Goal: Task Accomplishment & Management: Use online tool/utility

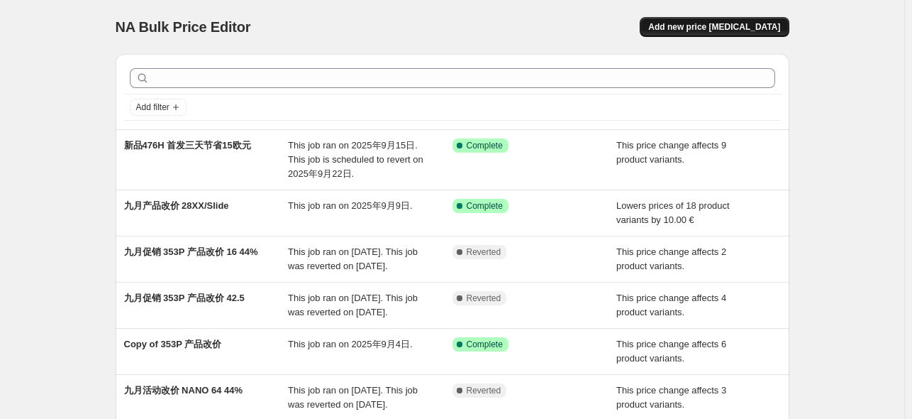
click at [708, 30] on span "Add new price [MEDICAL_DATA]" at bounding box center [714, 26] width 132 height 11
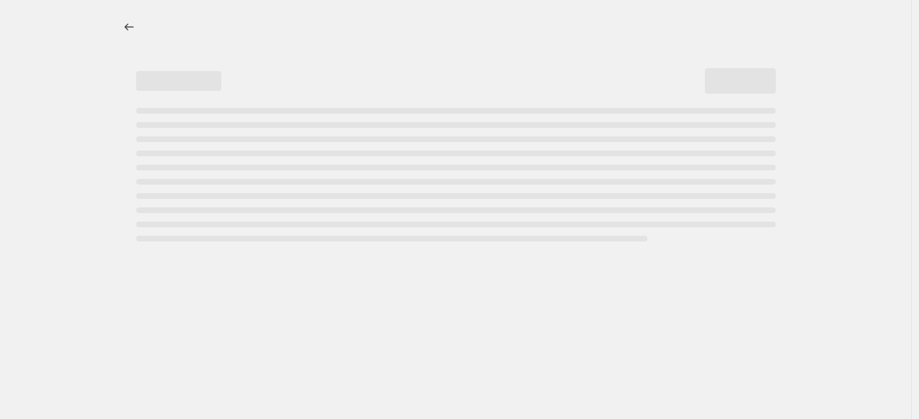
select select "percentage"
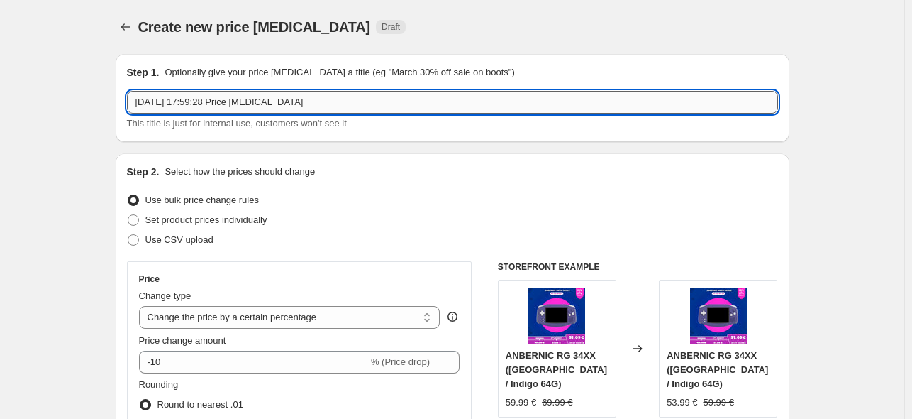
click at [266, 103] on input "2025年9月22日 17:59:28 Price change job" at bounding box center [452, 102] width 651 height 23
click at [282, 101] on input "2025年9月22日 17:59:28 Price change job" at bounding box center [452, 102] width 651 height 23
paste input "ANBERNIC MEGA-DEALS"
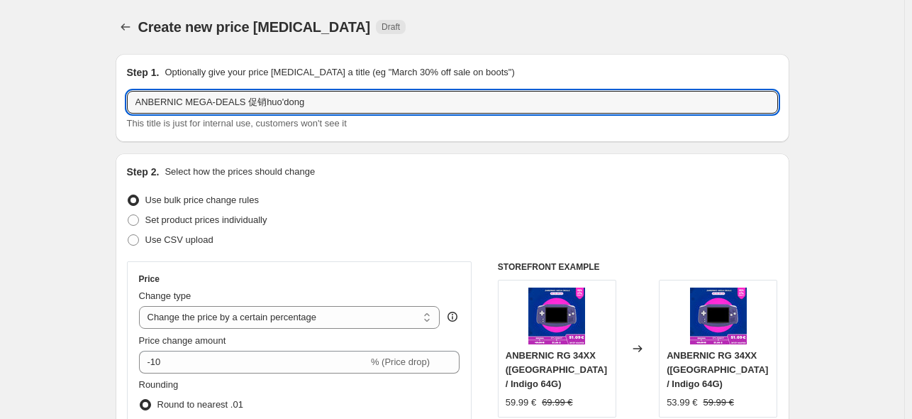
type input "ANBERNIC MEGA-DEALS 促销活动"
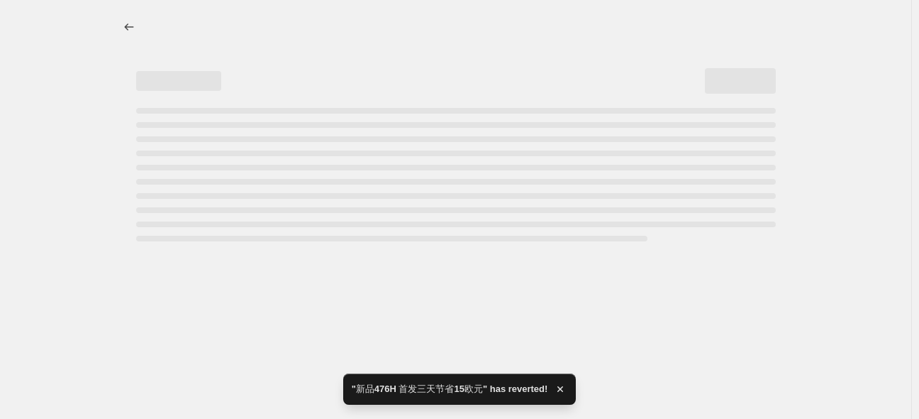
select select "percentage"
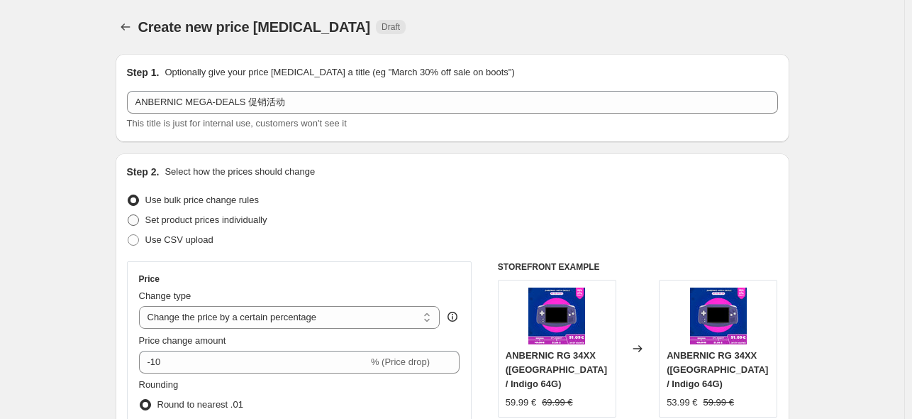
drag, startPoint x: 134, startPoint y: 241, endPoint x: 162, endPoint y: 221, distance: 34.5
click at [135, 241] on span at bounding box center [133, 239] width 11 height 11
click at [128, 235] on input "Use CSV upload" at bounding box center [128, 234] width 1 height 1
radio input "true"
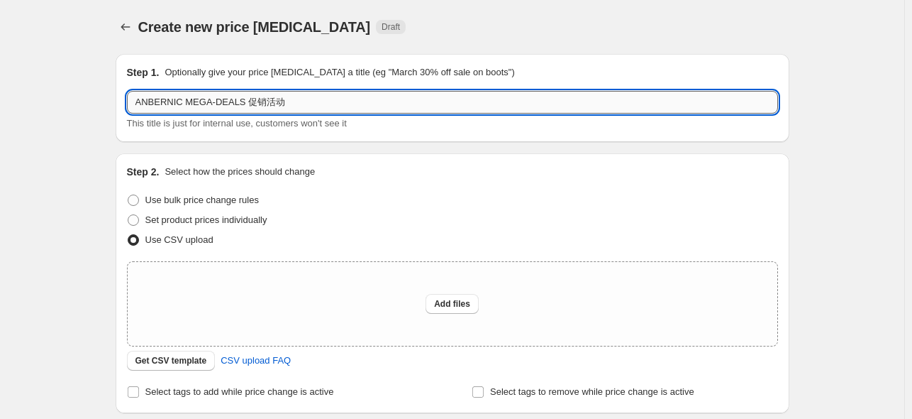
click at [322, 104] on input "ANBERNIC MEGA-DEALS 促销活动" at bounding box center [452, 102] width 651 height 23
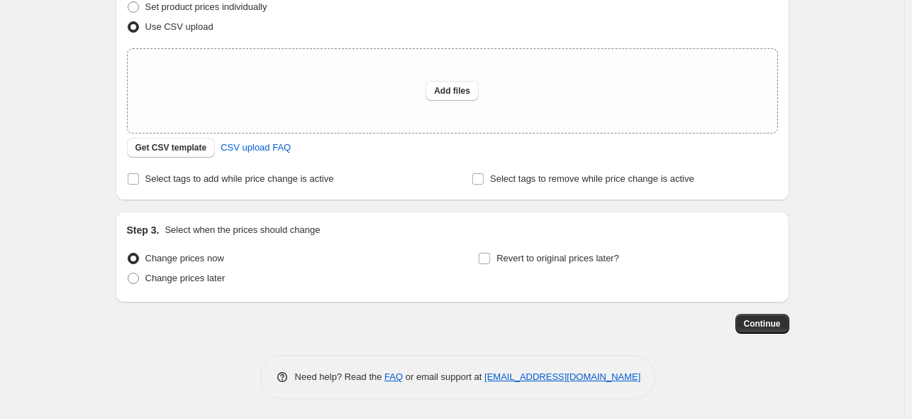
scroll to position [214, 0]
type input "ANBERNIC MEGA-DEALS 促销活动批量改价"
click at [140, 277] on span at bounding box center [133, 277] width 13 height 13
click at [128, 272] on input "Change prices later" at bounding box center [128, 272] width 1 height 1
radio input "true"
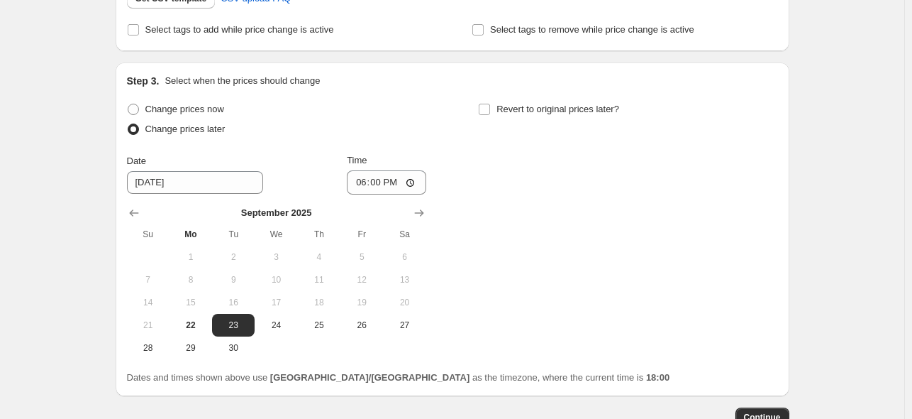
scroll to position [403, 0]
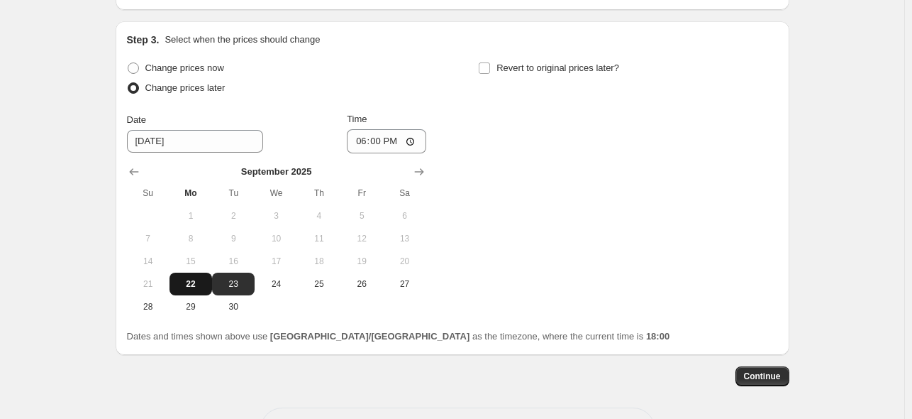
click at [192, 287] on span "22" at bounding box center [190, 283] width 31 height 11
type input "[DATE]"
click at [380, 143] on input "18:00" at bounding box center [386, 141] width 79 height 24
click at [382, 144] on input "23:00" at bounding box center [386, 141] width 79 height 24
type input "22:55"
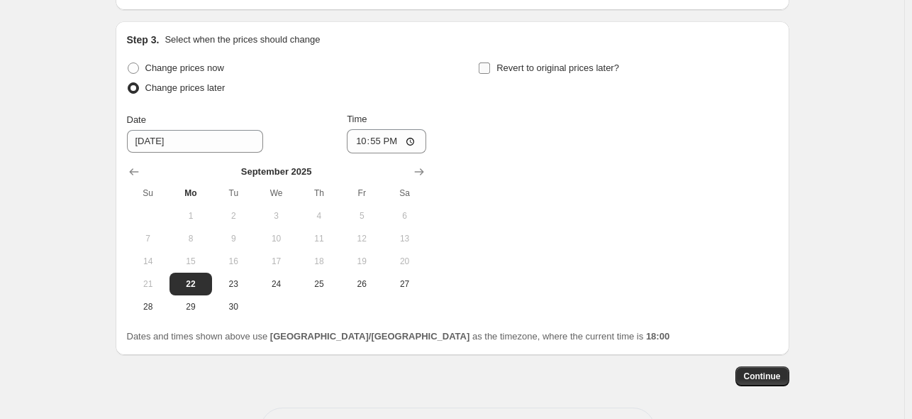
click at [529, 65] on span "Revert to original prices later?" at bounding box center [558, 67] width 123 height 11
click at [490, 65] on input "Revert to original prices later?" at bounding box center [484, 67] width 11 height 11
checkbox input "true"
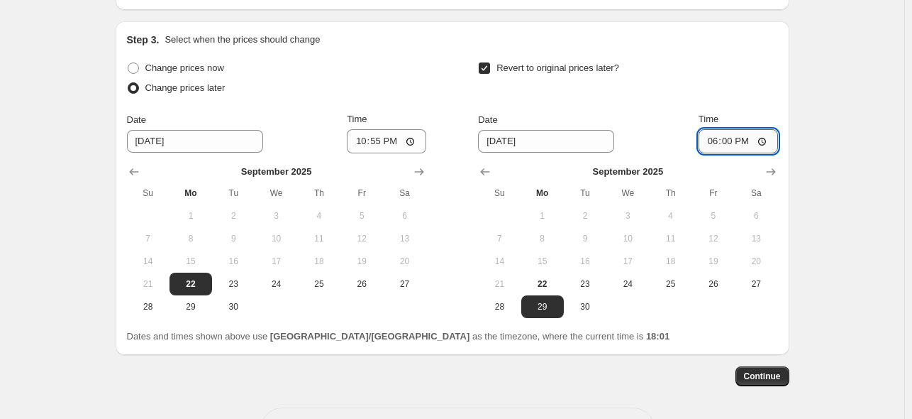
click at [735, 147] on input "18:00" at bounding box center [738, 141] width 79 height 24
type input "15:00"
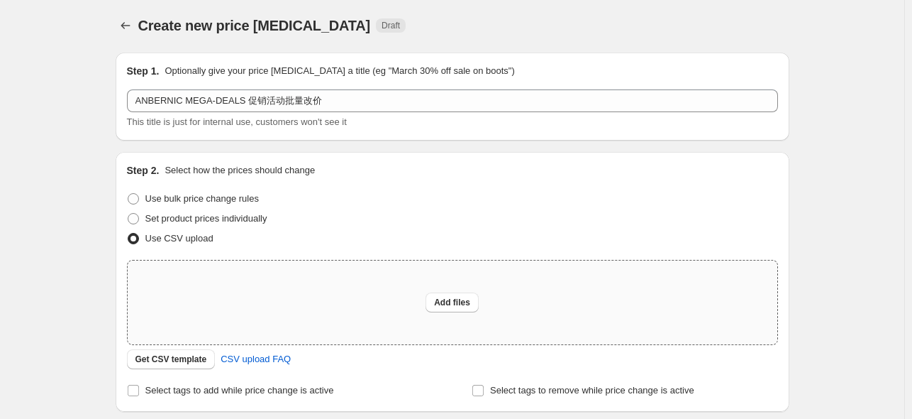
scroll to position [0, 0]
click at [453, 299] on span "Add files" at bounding box center [452, 303] width 36 height 11
type input "C:\fakepath\活动改价3.csv"
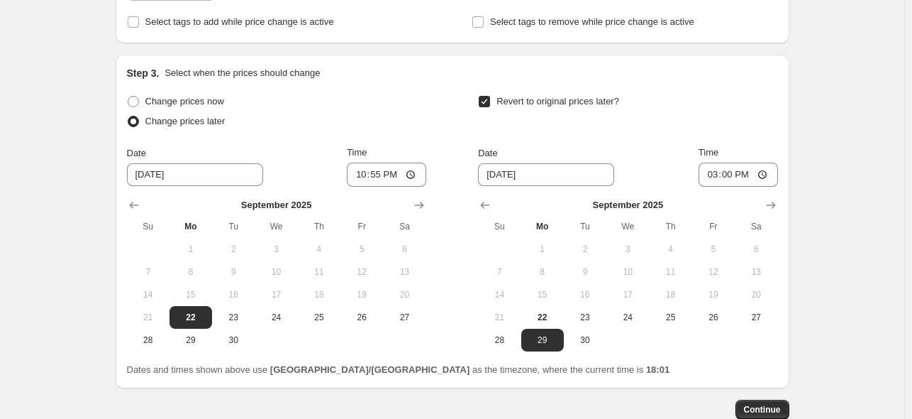
scroll to position [481, 0]
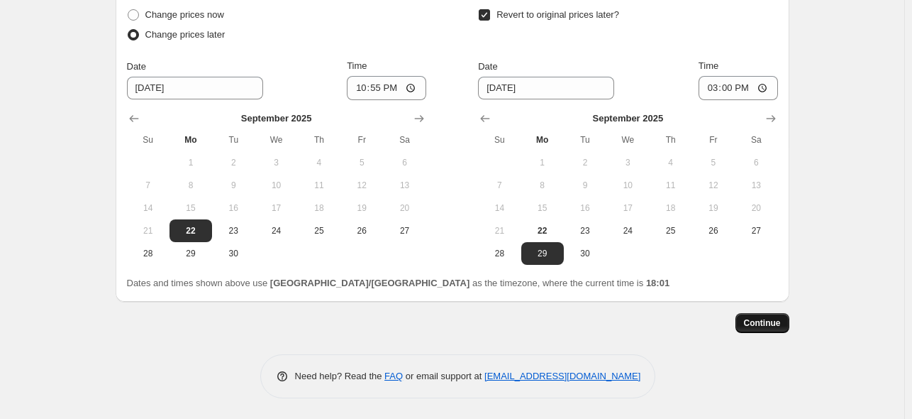
click at [761, 326] on span "Continue" at bounding box center [762, 322] width 37 height 11
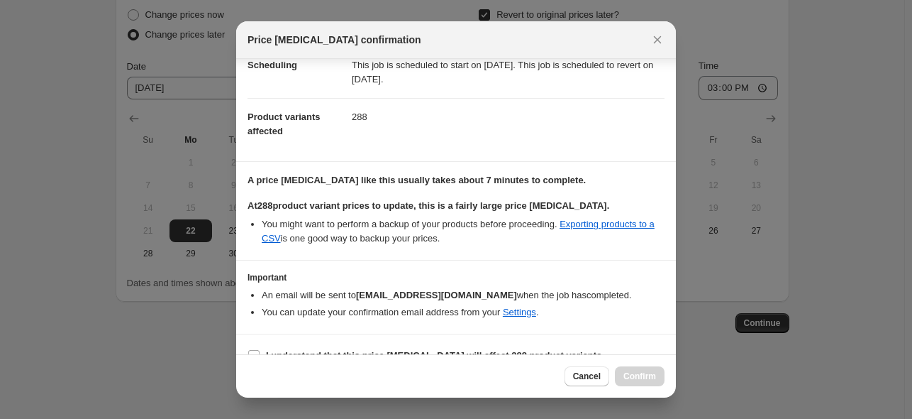
scroll to position [59, 0]
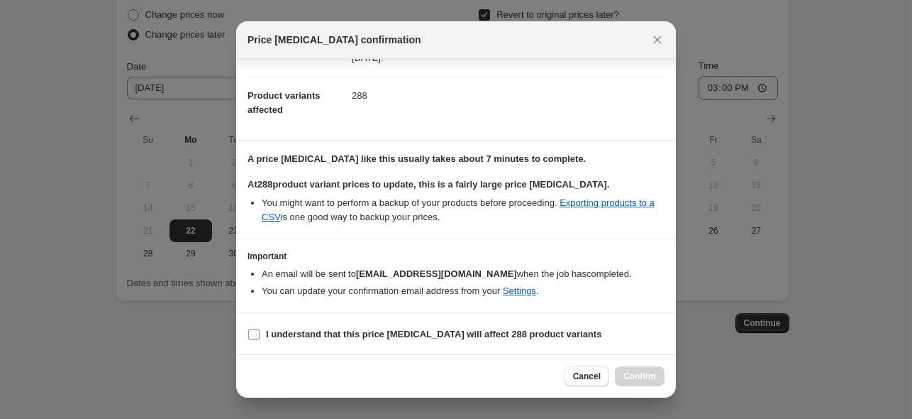
click at [250, 334] on input "I understand that this price change job will affect 288 product variants" at bounding box center [253, 333] width 11 height 11
checkbox input "true"
click at [626, 370] on button "Confirm" at bounding box center [640, 376] width 50 height 20
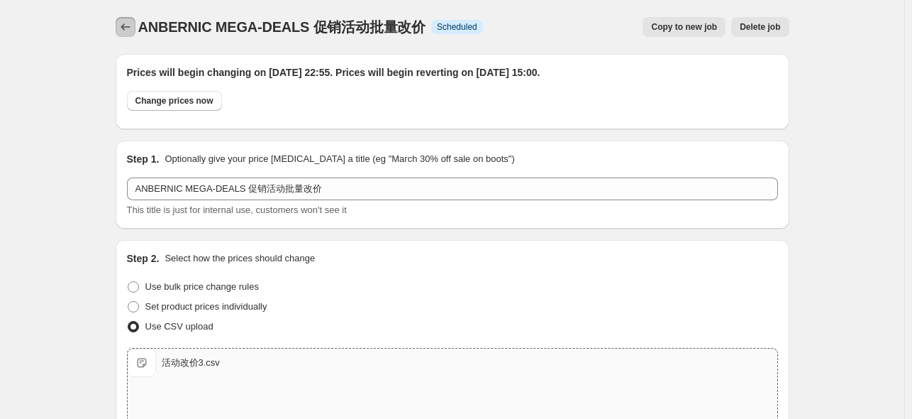
click at [128, 31] on icon "Price change jobs" at bounding box center [125, 27] width 14 height 14
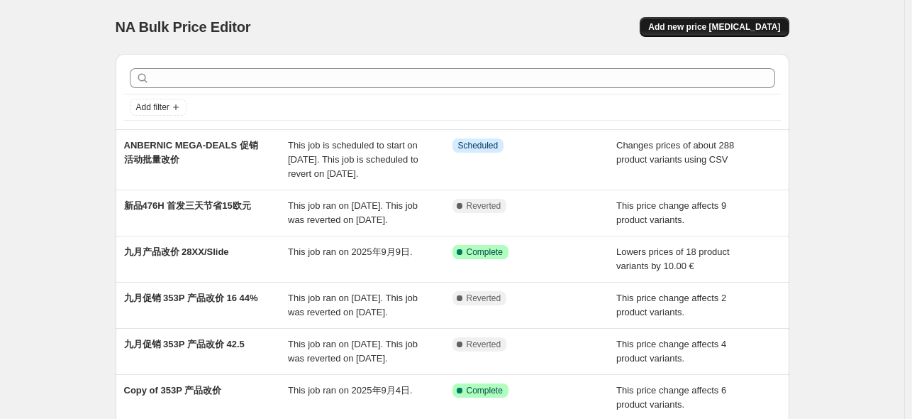
click at [712, 23] on span "Add new price [MEDICAL_DATA]" at bounding box center [714, 26] width 132 height 11
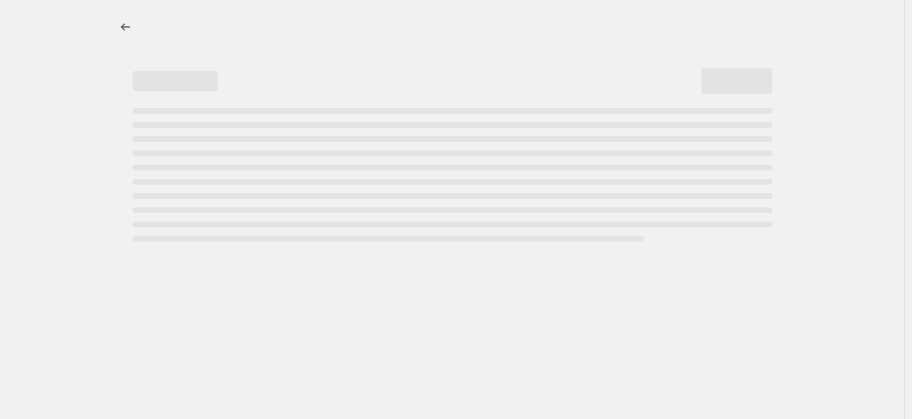
select select "percentage"
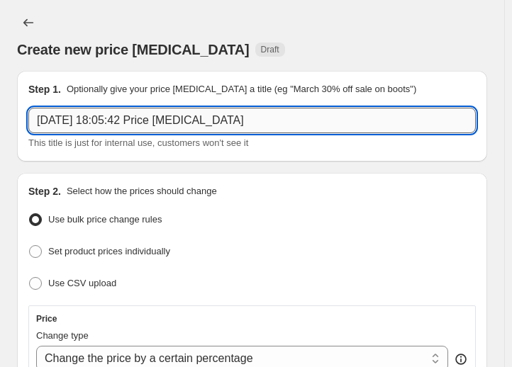
click at [238, 130] on input "[DATE] 18:05:42 Price [MEDICAL_DATA]" at bounding box center [252, 121] width 448 height 26
click at [239, 128] on input "[DATE] 18:05:42 Price [MEDICAL_DATA]" at bounding box center [252, 121] width 448 height 26
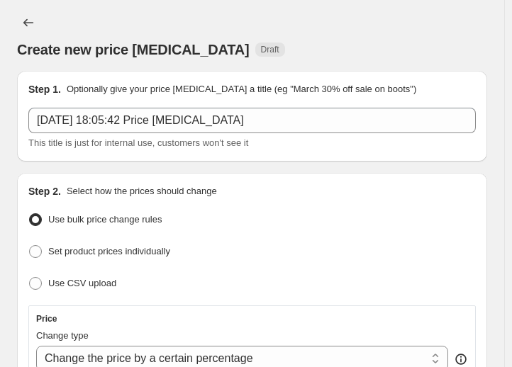
drag, startPoint x: 231, startPoint y: 135, endPoint x: 238, endPoint y: 130, distance: 8.7
click at [231, 135] on div "[DATE] 18:05:42 Price [MEDICAL_DATA] This title is just for internal use, custo…" at bounding box center [252, 129] width 448 height 43
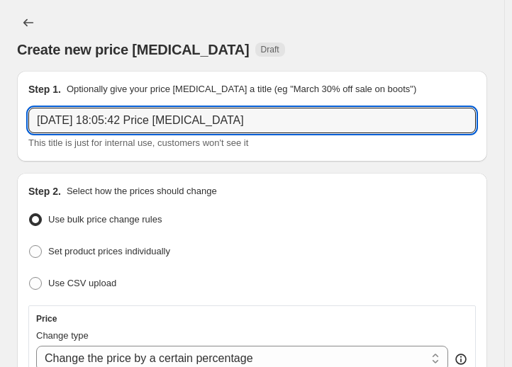
drag, startPoint x: 267, startPoint y: 114, endPoint x: -9, endPoint y: 113, distance: 275.3
click at [0, 113] on html "Home Settings Plans Skip to content Create new price [MEDICAL_DATA]. This page …" at bounding box center [256, 183] width 512 height 367
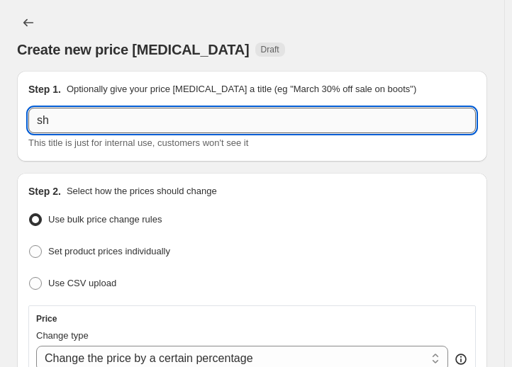
type input "s"
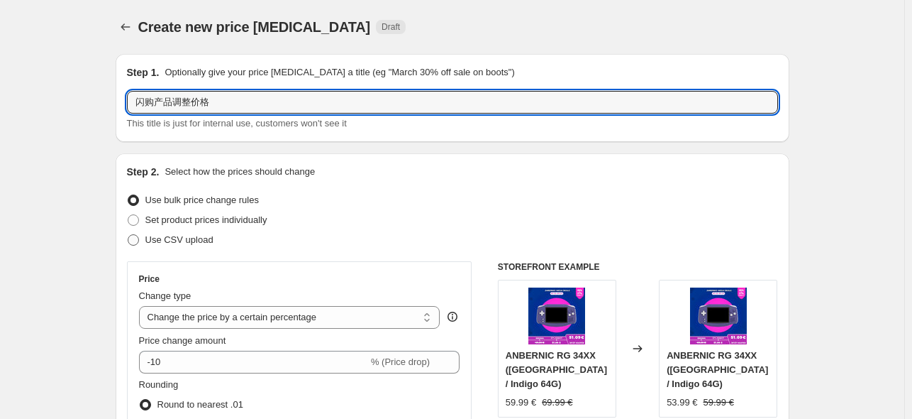
type input "闪购产品调整价格"
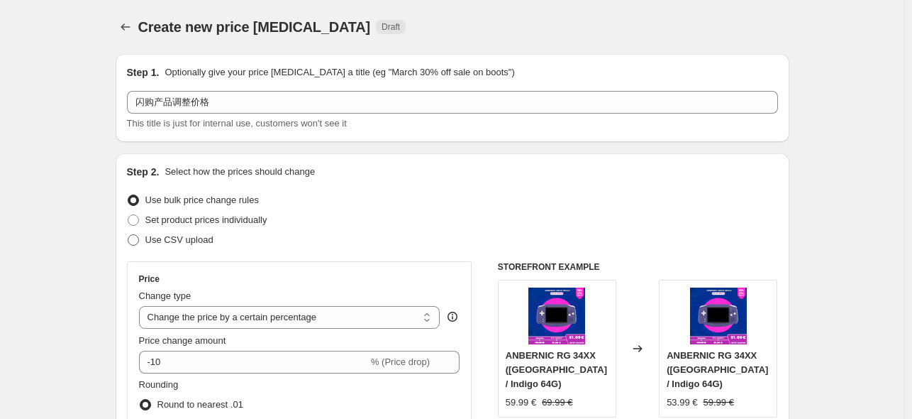
click at [176, 236] on span "Use CSV upload" at bounding box center [179, 239] width 68 height 11
click at [128, 235] on input "Use CSV upload" at bounding box center [128, 234] width 1 height 1
radio input "true"
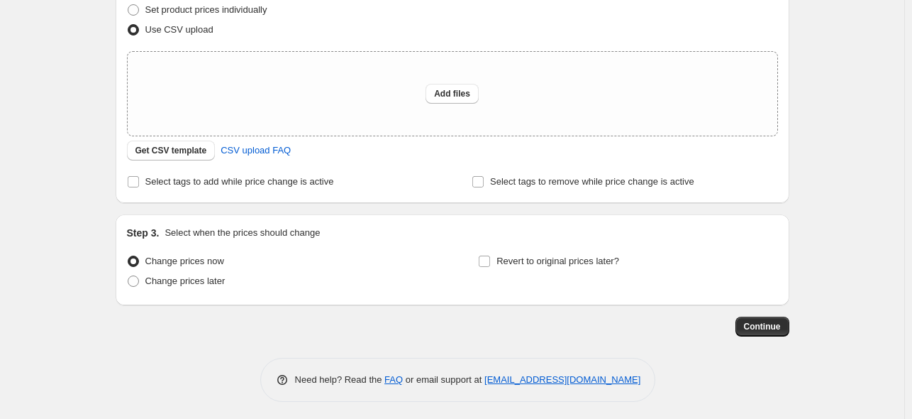
scroll to position [214, 0]
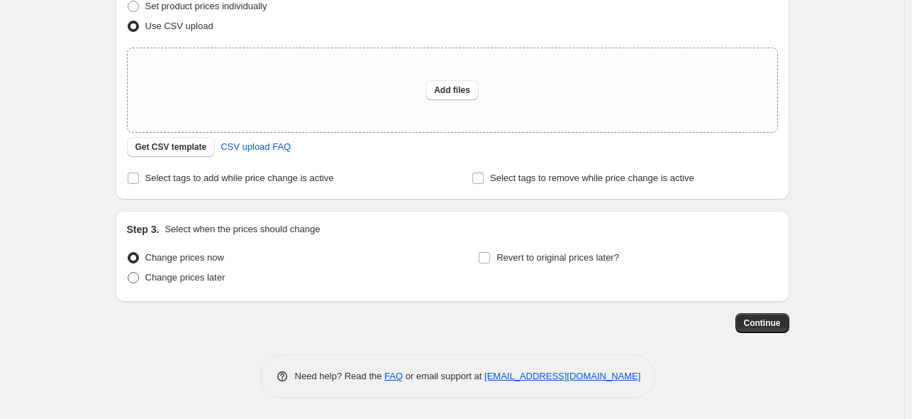
click at [199, 278] on span "Change prices later" at bounding box center [185, 277] width 80 height 11
click at [128, 272] on input "Change prices later" at bounding box center [128, 272] width 1 height 1
radio input "true"
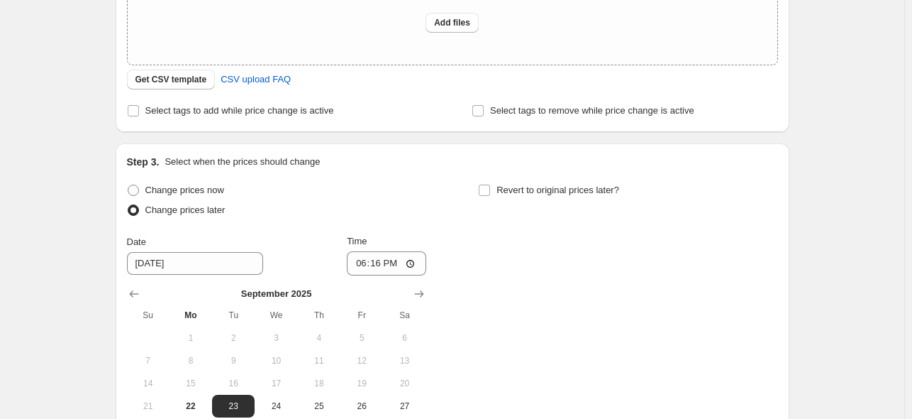
scroll to position [309, 0]
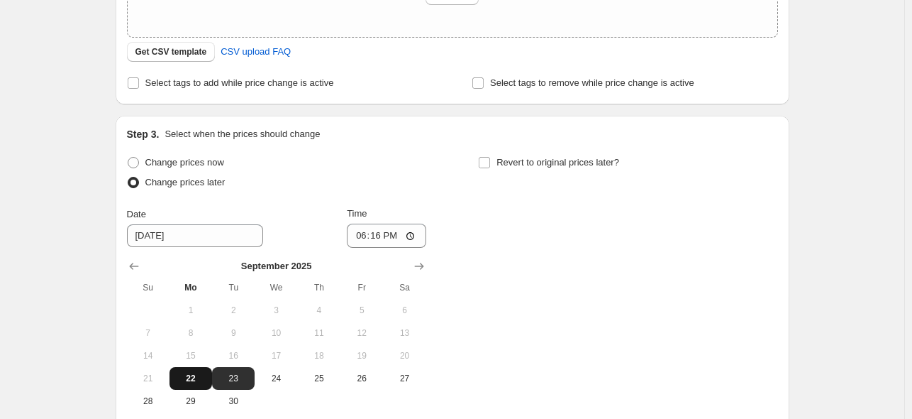
click at [196, 377] on span "22" at bounding box center [190, 377] width 31 height 11
type input "[DATE]"
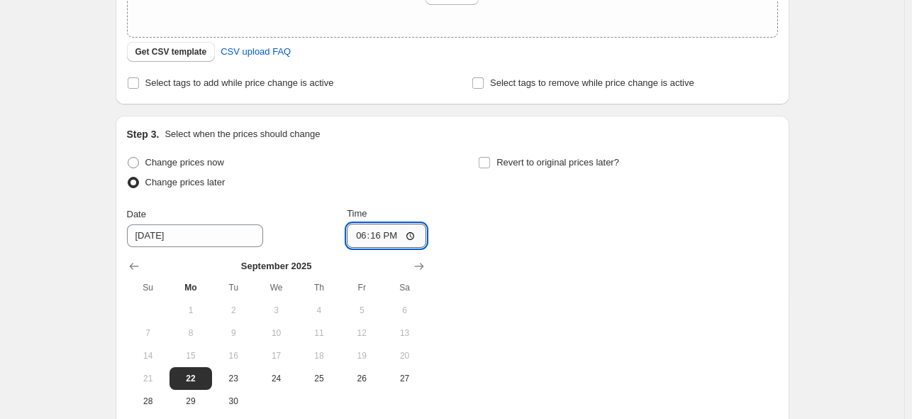
click at [380, 241] on input "18:16" at bounding box center [386, 235] width 79 height 24
type input "22:55"
click at [517, 237] on div "Change prices now Change prices later Date [DATE] Time 22:55 [DATE] Su Mo Tu We…" at bounding box center [452, 283] width 651 height 260
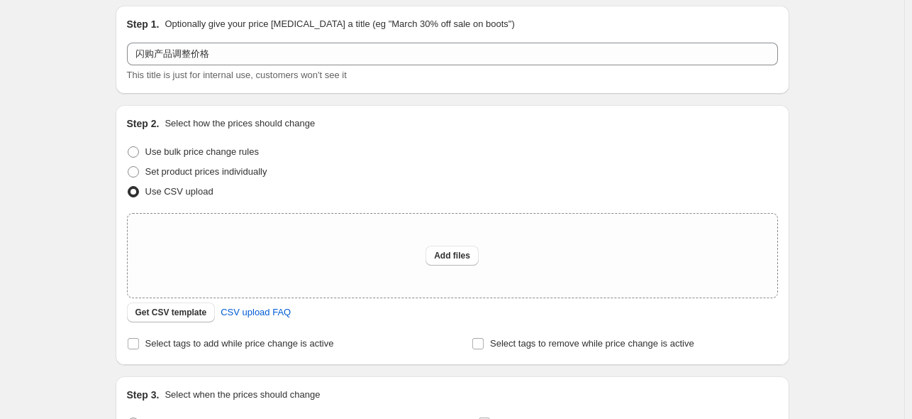
scroll to position [25, 0]
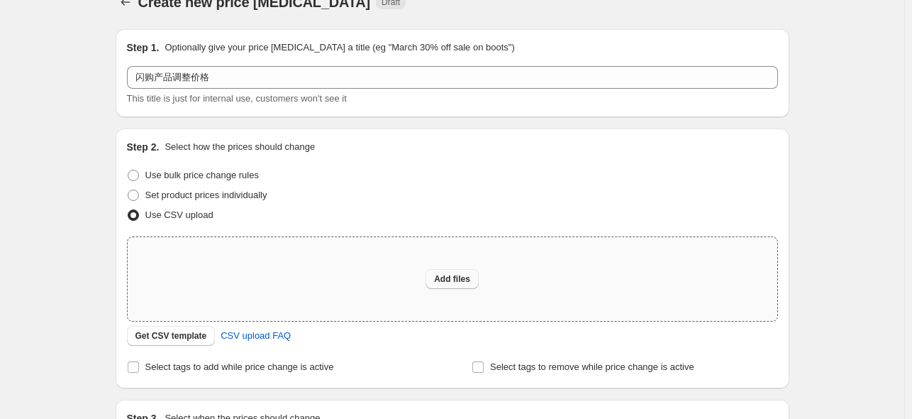
click at [457, 286] on button "Add files" at bounding box center [452, 279] width 53 height 20
type input "C:\fakepath\活动改价2.csv"
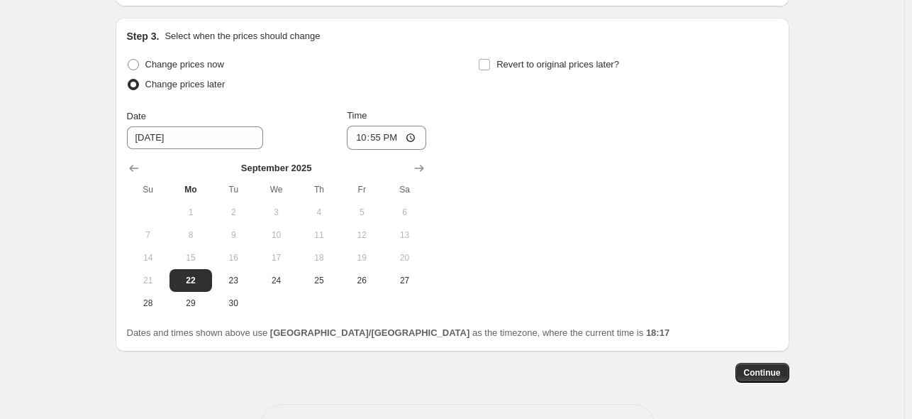
scroll to position [481, 0]
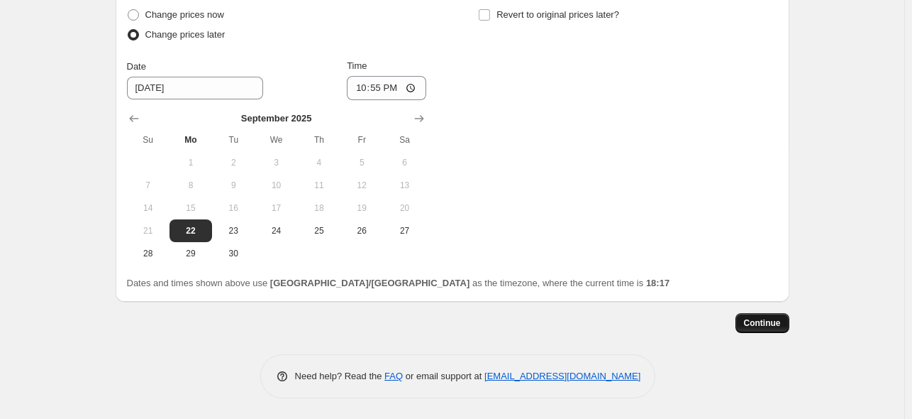
click at [751, 317] on span "Continue" at bounding box center [762, 322] width 37 height 11
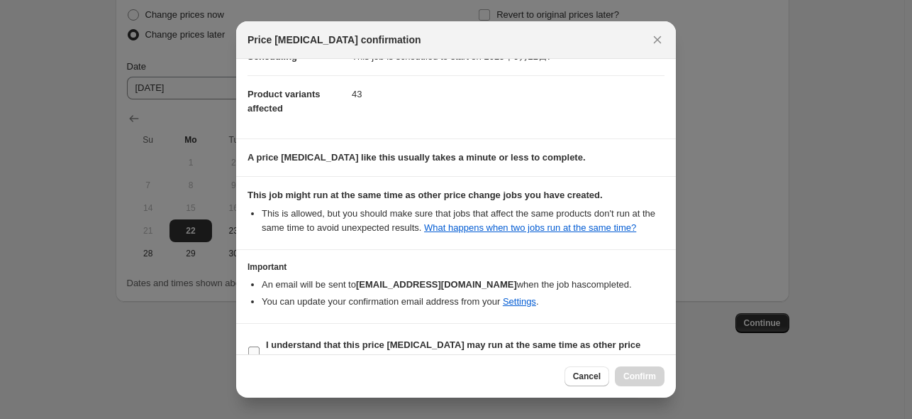
scroll to position [71, 0]
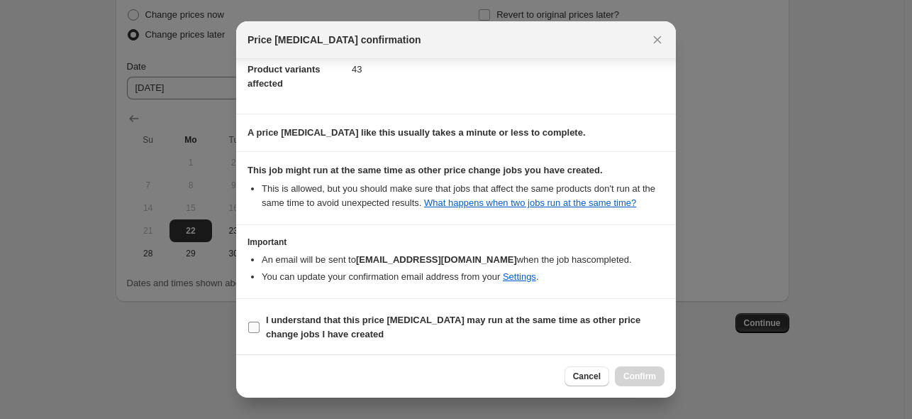
click at [259, 326] on input "I understand that this price [MEDICAL_DATA] may run at the same time as other p…" at bounding box center [253, 326] width 11 height 11
checkbox input "true"
click at [636, 377] on span "Confirm" at bounding box center [640, 375] width 33 height 11
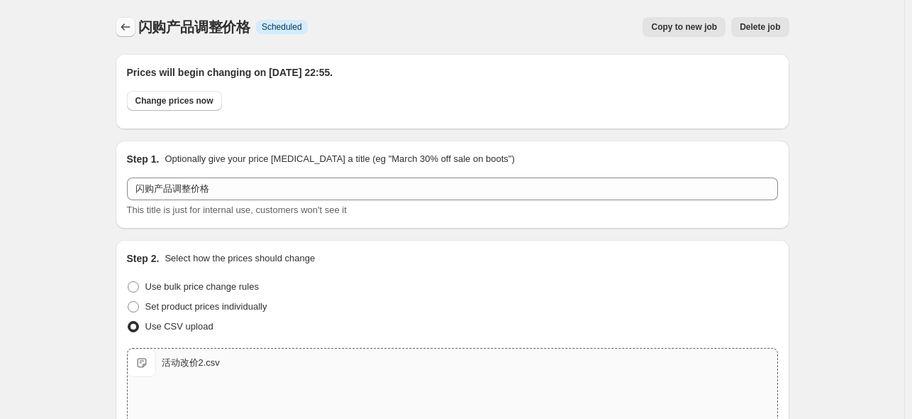
click at [129, 31] on icon "Price change jobs" at bounding box center [125, 27] width 14 height 14
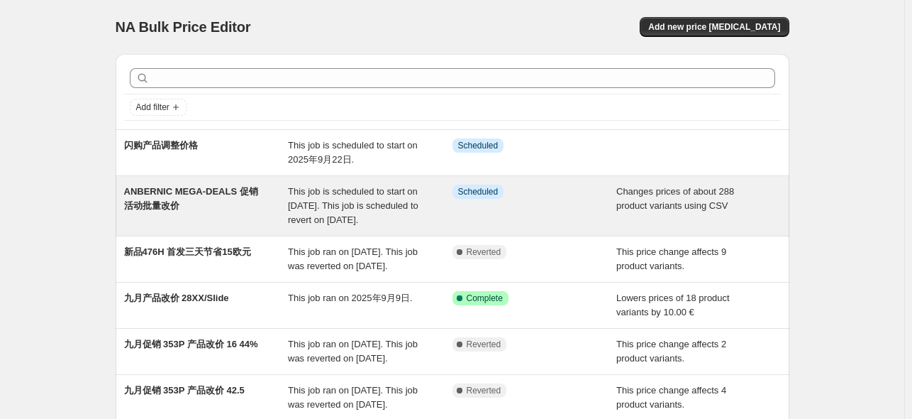
click at [221, 186] on span "ANBERNIC MEGA-DEALS 促销活动批量改价" at bounding box center [191, 198] width 134 height 25
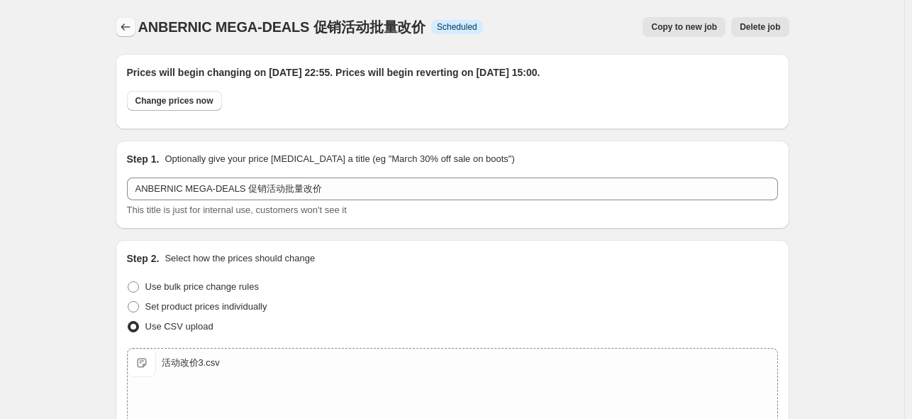
click at [132, 26] on icon "Price change jobs" at bounding box center [125, 27] width 14 height 14
